Goal: Information Seeking & Learning: Understand process/instructions

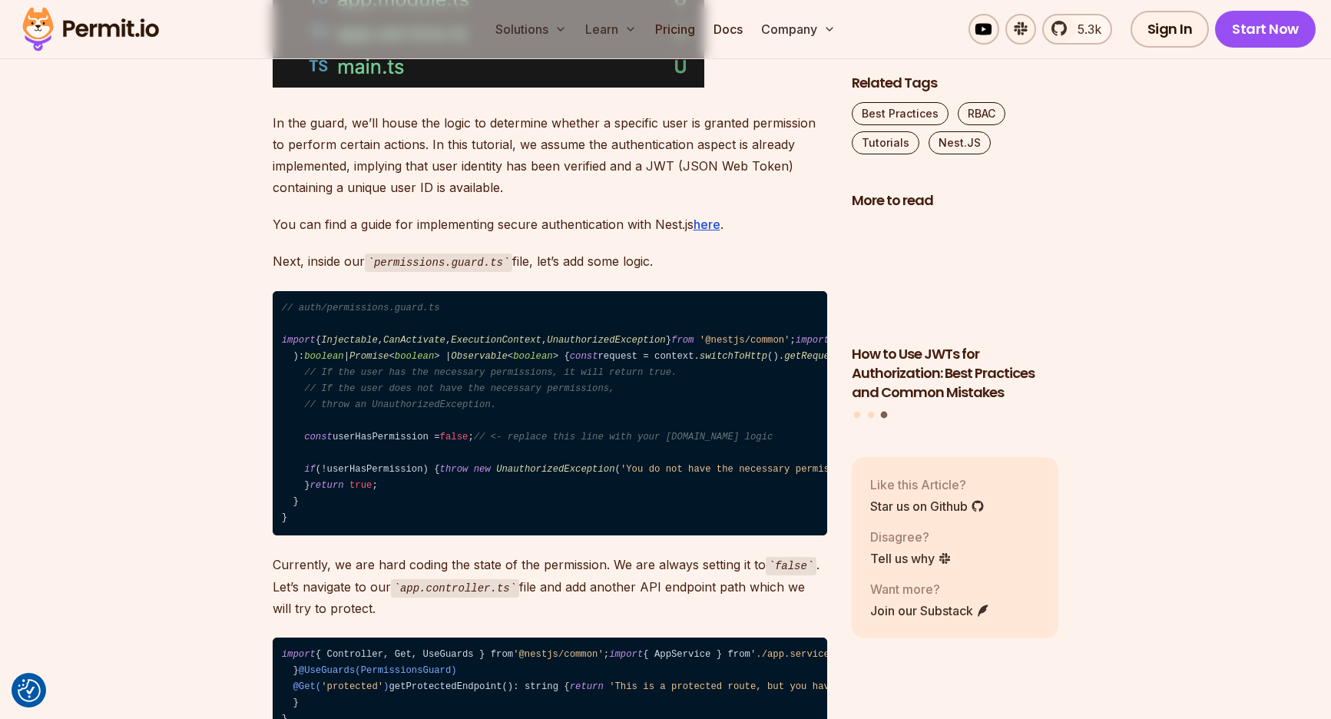
scroll to position [3254, 0]
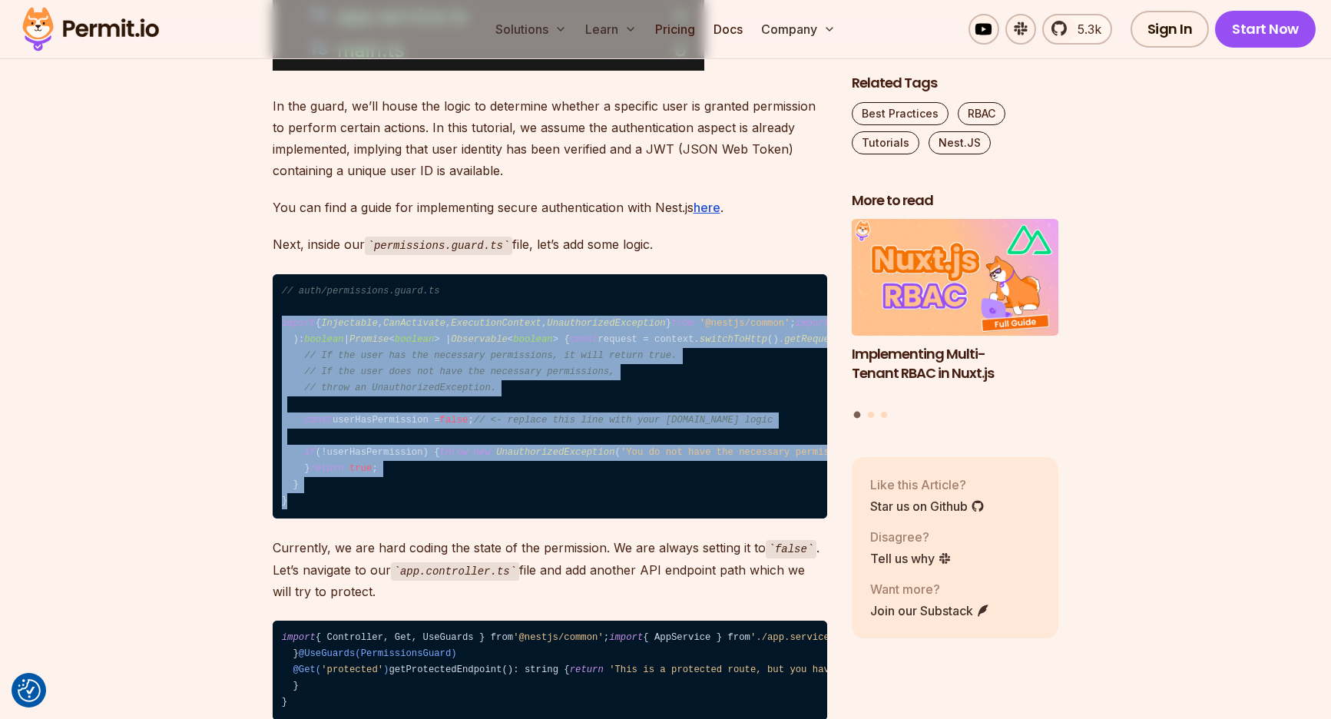
drag, startPoint x: 342, startPoint y: 671, endPoint x: 277, endPoint y: 321, distance: 356.1
click at [277, 321] on code "// auth/permissions.guard.ts import { Injectable , CanActivate , ExecutionConte…" at bounding box center [550, 396] width 554 height 245
copy code "import { Injectable , CanActivate , ExecutionContext , UnauthorizedException } …"
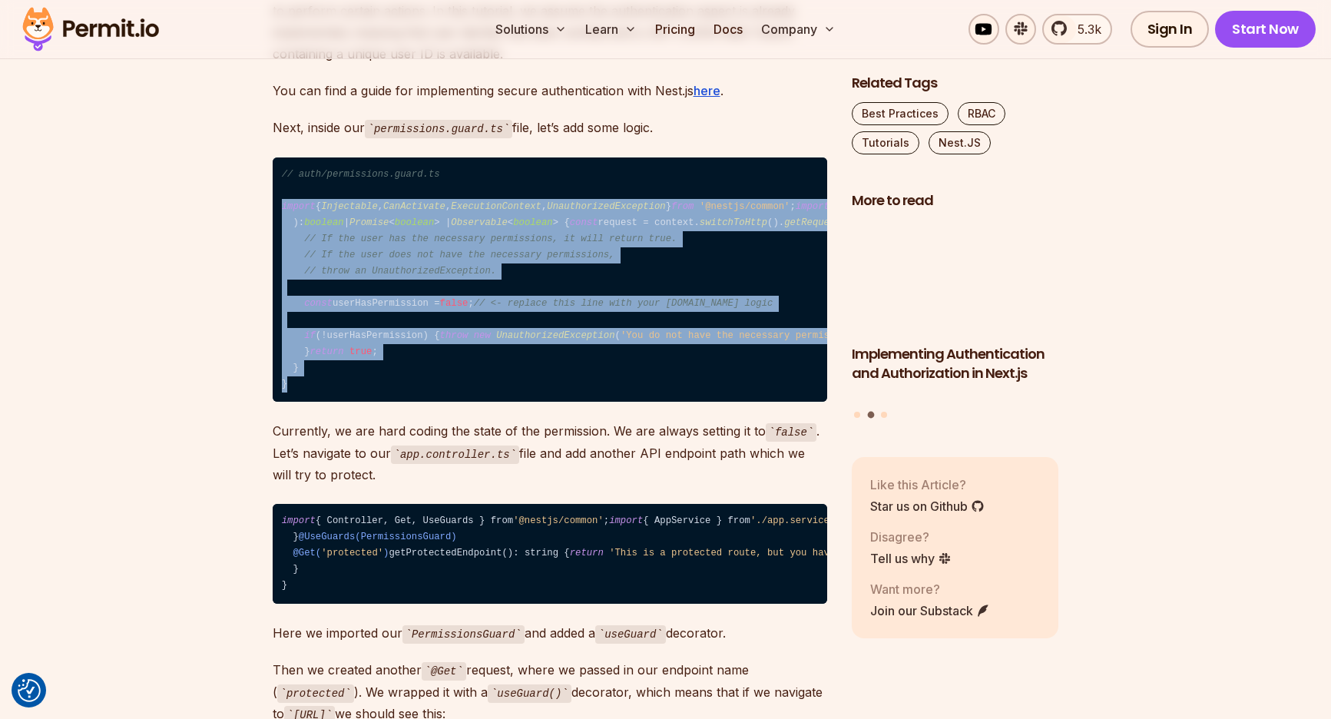
scroll to position [3377, 0]
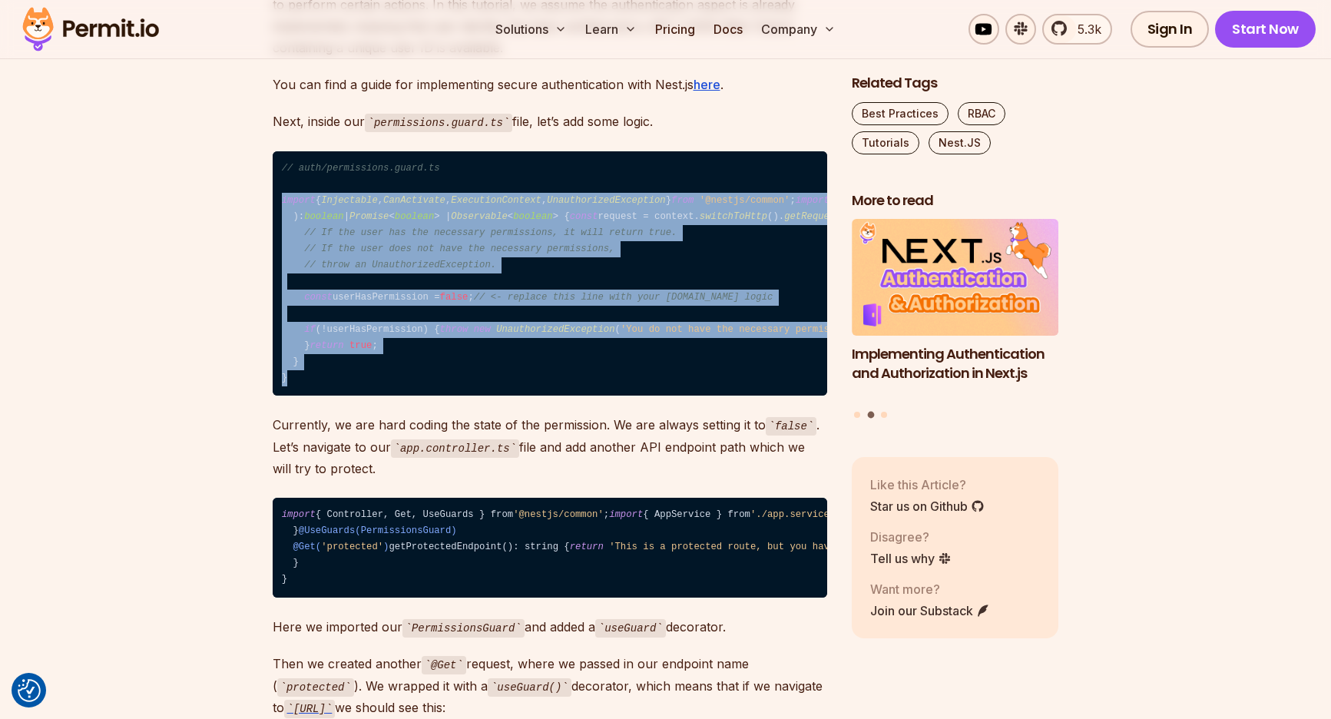
click at [453, 396] on code "// auth/permissions.guard.ts import { Injectable , CanActivate , ExecutionConte…" at bounding box center [550, 273] width 554 height 245
drag, startPoint x: 313, startPoint y: 555, endPoint x: 275, endPoint y: 172, distance: 385.1
click at [275, 172] on code "// auth/permissions.guard.ts import { Injectable , CanActivate , ExecutionConte…" at bounding box center [550, 273] width 554 height 245
copy code "// auth/permissions.guard.ts import { Injectable , CanActivate , ExecutionConte…"
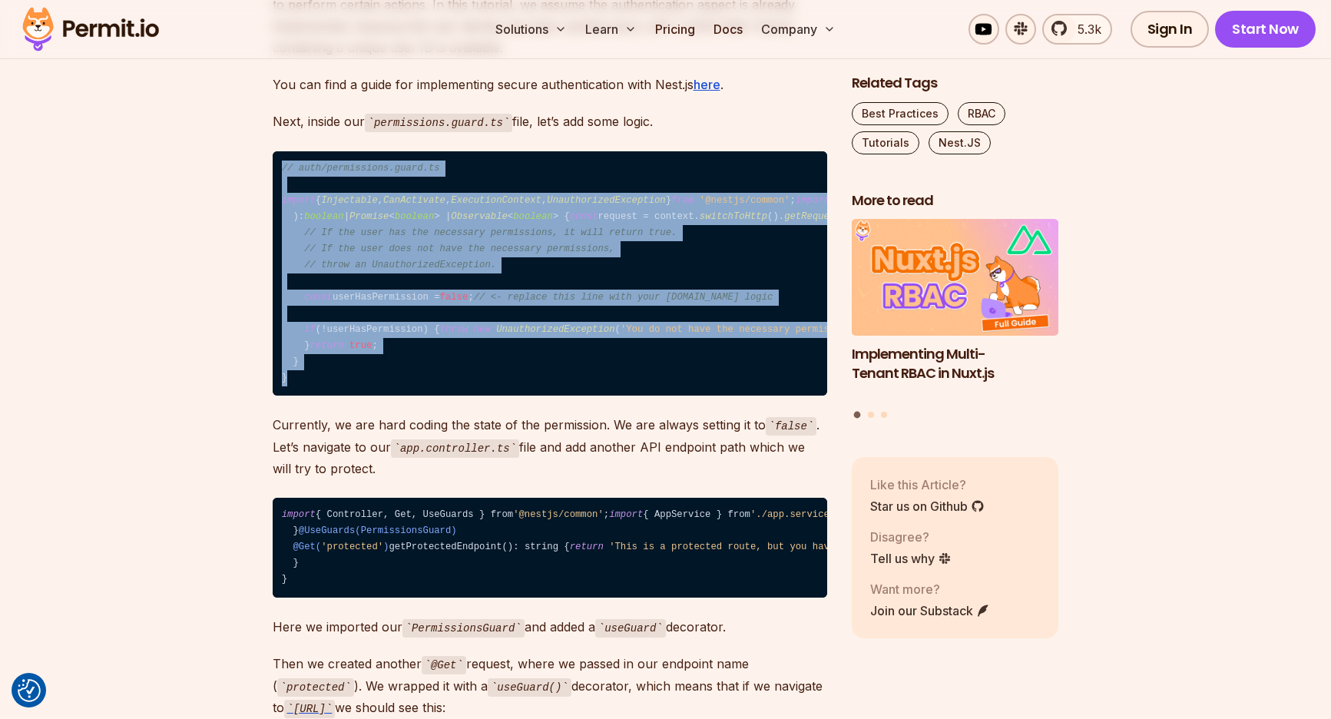
click at [371, 396] on code "// auth/permissions.guard.ts import { Injectable , CanActivate , ExecutionConte…" at bounding box center [550, 273] width 554 height 245
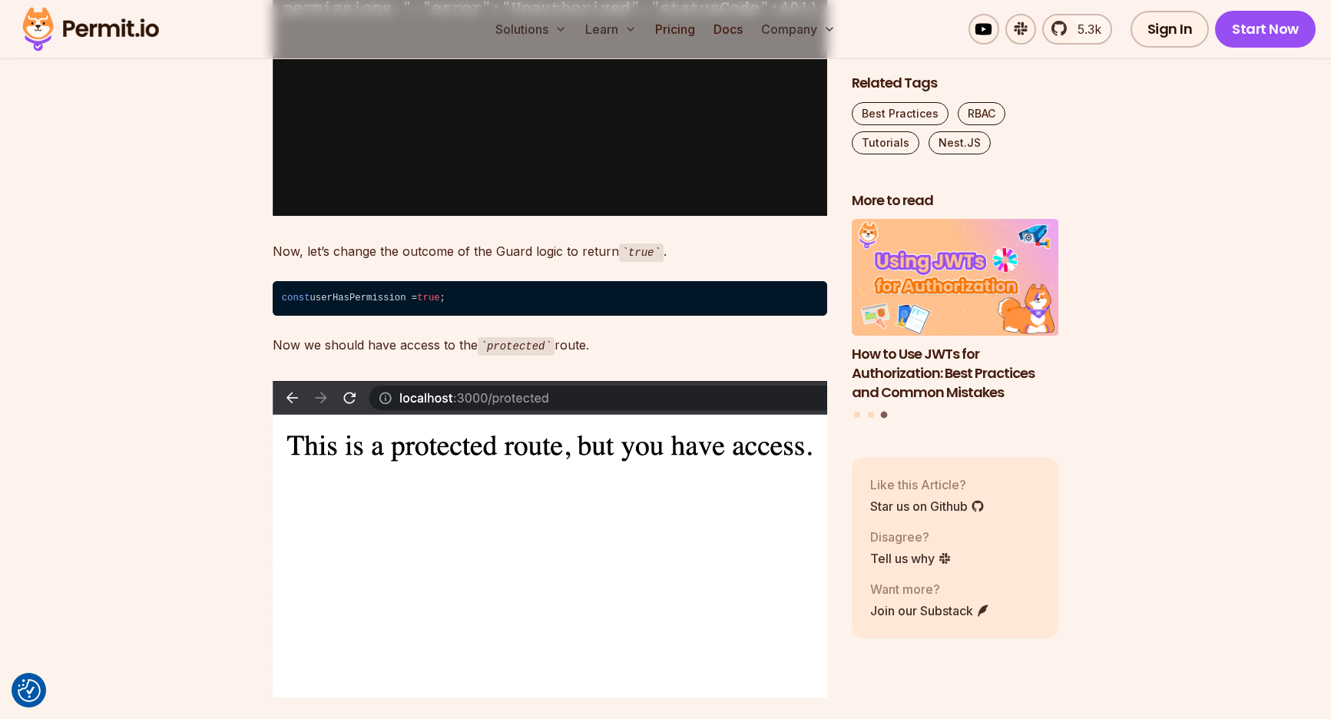
scroll to position [4132, 0]
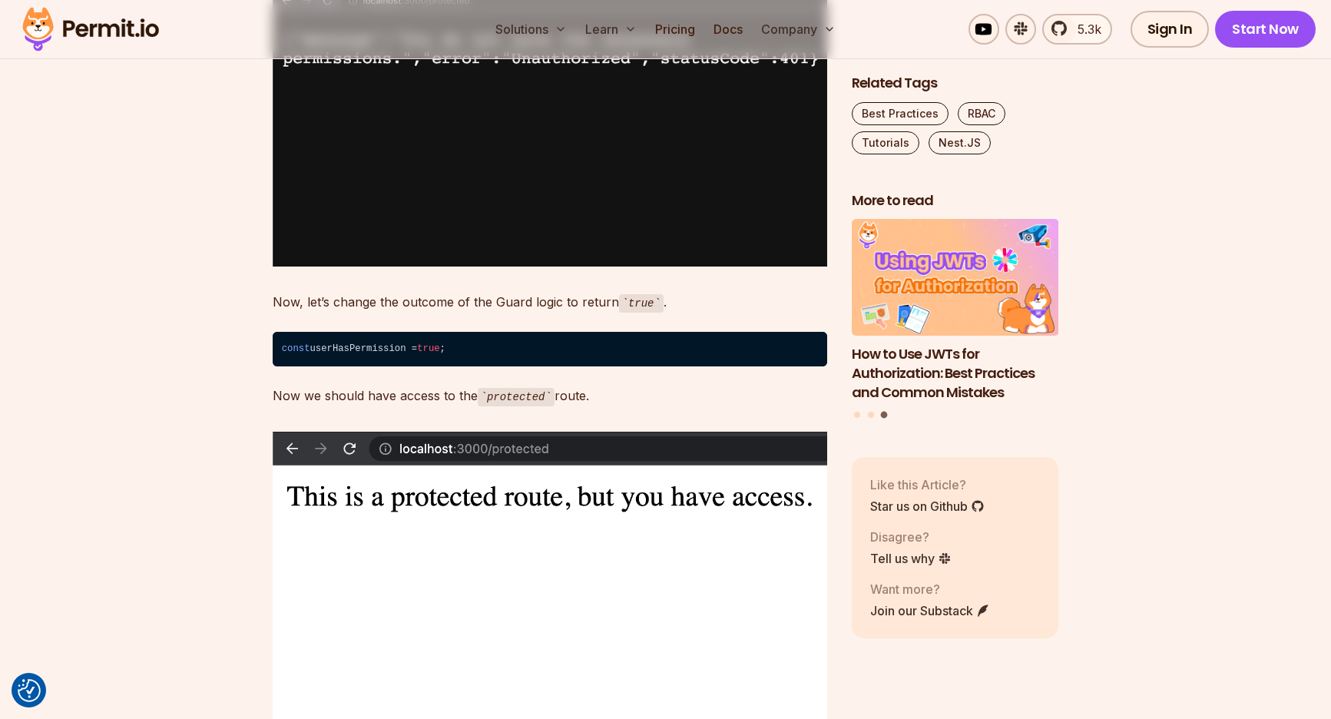
drag, startPoint x: 462, startPoint y: 168, endPoint x: 291, endPoint y: 172, distance: 171.3
copy span "@UseGuards(PermissionsGuard)"
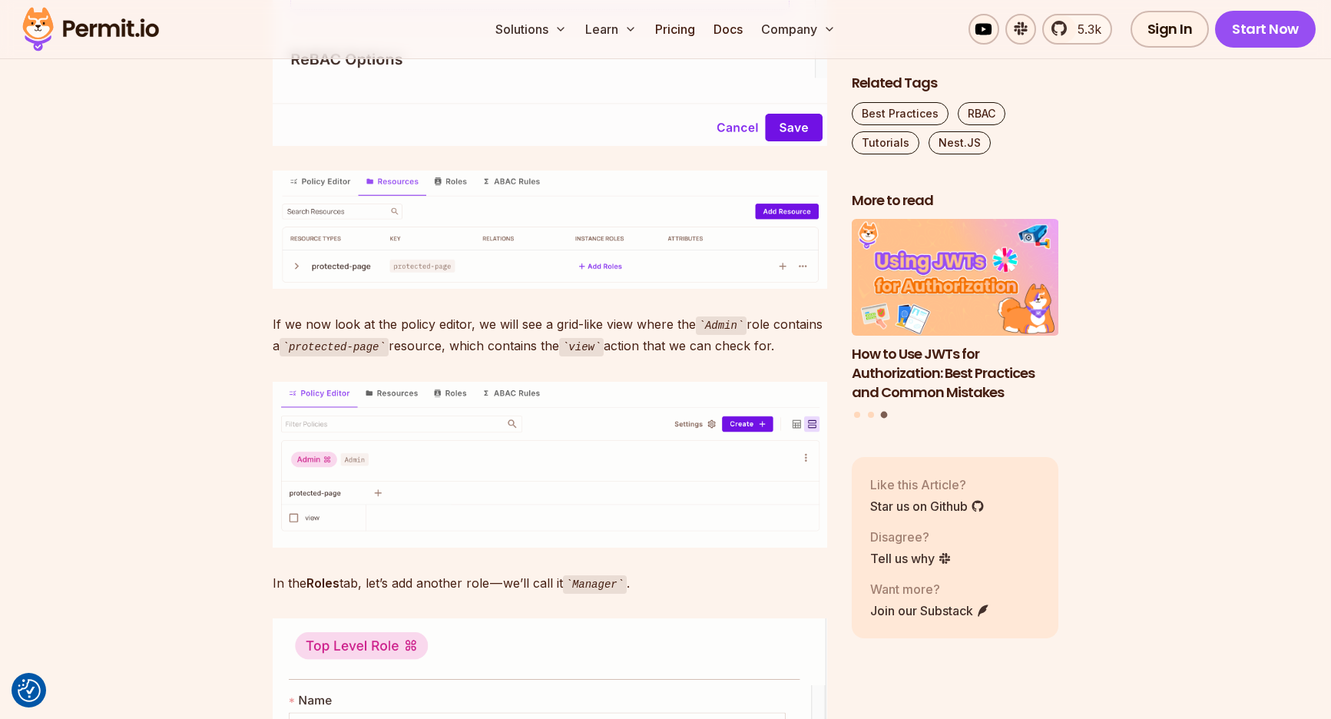
scroll to position [7789, 0]
